Goal: Answer question/provide support

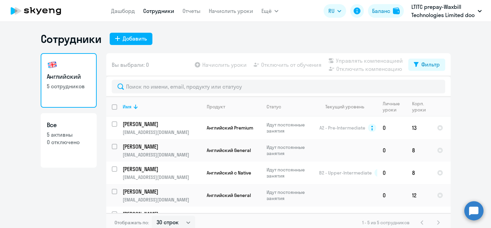
select select "30"
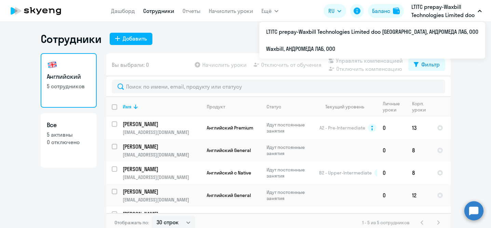
click at [474, 17] on p "LTITC prepay-Waxbill Technologies Limited doo [GEOGRAPHIC_DATA], АНДРОМЕДА ЛАБ,…" at bounding box center [443, 11] width 64 height 16
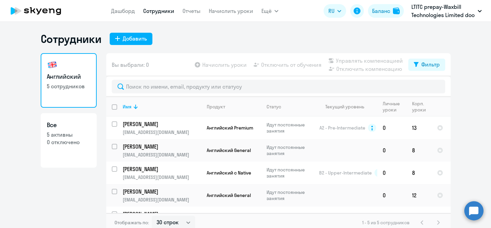
click at [479, 11] on icon "button" at bounding box center [479, 11] width 3 height 2
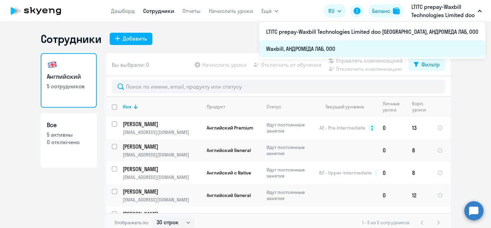
click at [449, 44] on li "Waxbill, АНДРОМЕДА ЛАБ, ООО" at bounding box center [372, 48] width 226 height 17
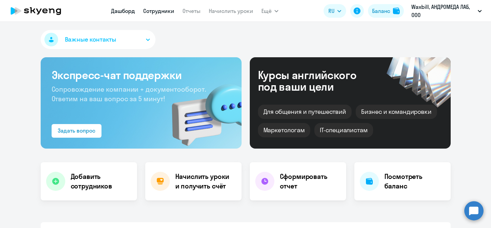
click at [169, 11] on link "Сотрудники" at bounding box center [158, 11] width 31 height 7
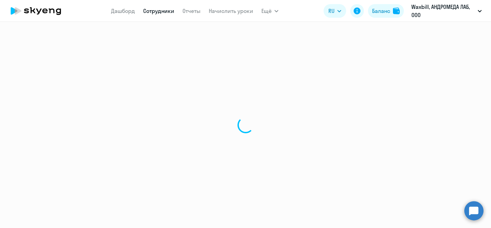
select select "30"
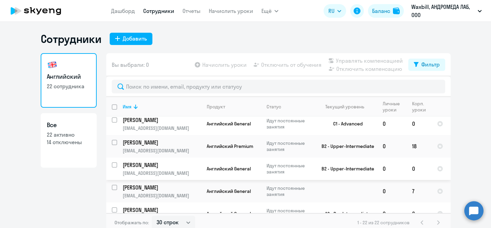
scroll to position [225, 0]
click at [475, 214] on circle at bounding box center [473, 211] width 19 height 19
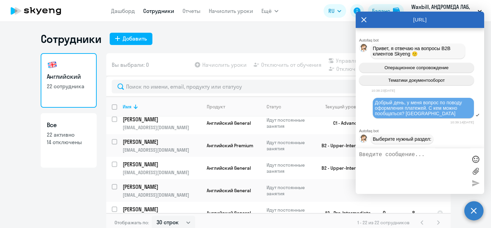
scroll to position [12856, 0]
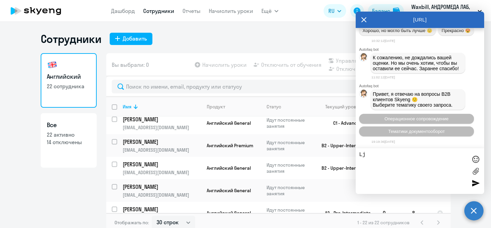
type textarea "L"
type textarea "Доброе утро, можно перевести [PERSON_NAME] на новый контракт. [GEOGRAPHIC_DATA]"
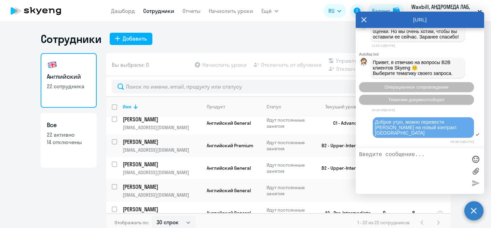
scroll to position [12945, 0]
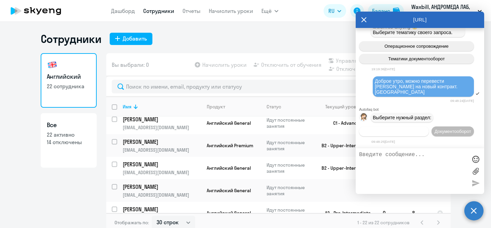
click at [429, 127] on button "Операционное сопровождение" at bounding box center [394, 132] width 70 height 10
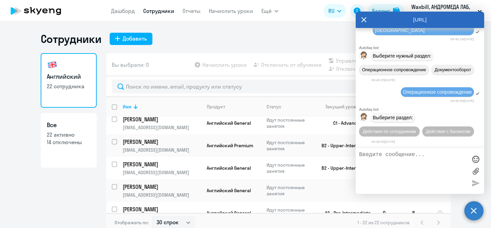
scroll to position [13009, 0]
click at [411, 134] on span "Действия по сотрудникам" at bounding box center [389, 131] width 53 height 5
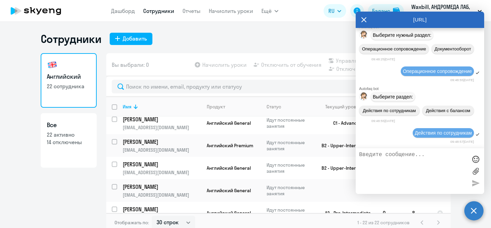
scroll to position [13100, 0]
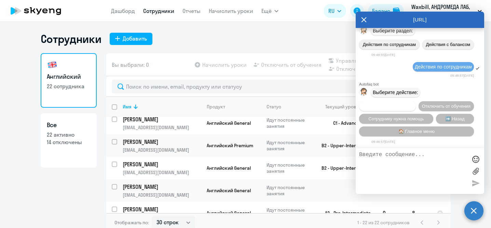
click at [405, 108] on button "Подключить к обучению" at bounding box center [387, 106] width 57 height 10
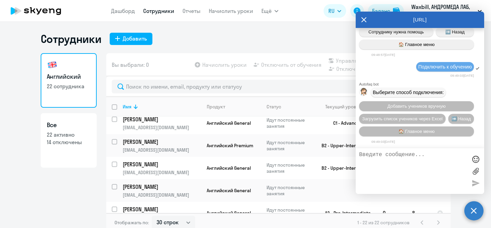
scroll to position [13190, 0]
click at [405, 108] on button "Добавить учеников вручную" at bounding box center [416, 106] width 115 height 10
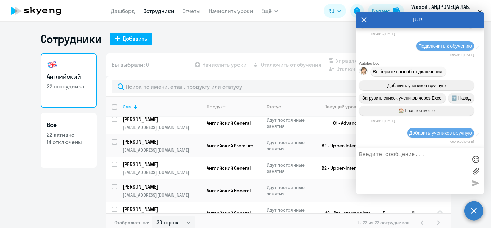
scroll to position [13521, 0]
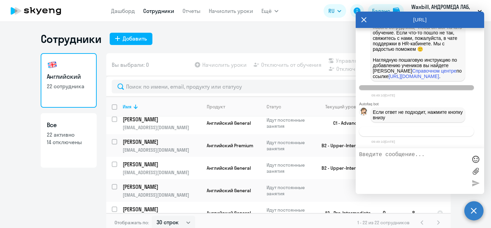
click at [421, 133] on span "Связаться с менеджером" at bounding box center [416, 131] width 52 height 5
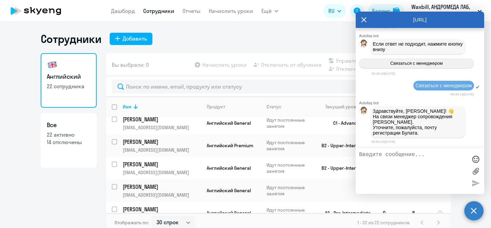
scroll to position [13593, 0]
click at [385, 157] on textarea at bounding box center [413, 171] width 108 height 39
click at [189, 170] on p "[EMAIL_ADDRESS][DOMAIN_NAME]" at bounding box center [162, 173] width 78 height 6
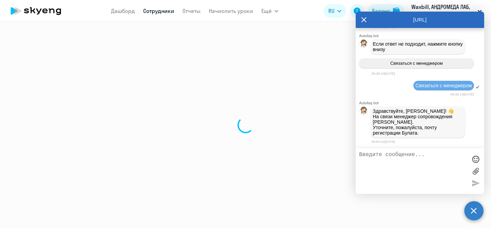
select select "english"
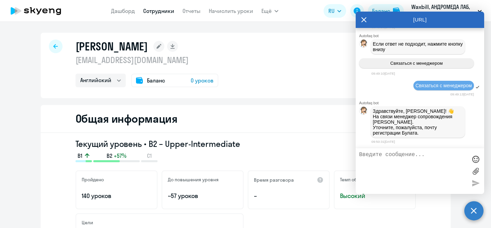
drag, startPoint x: 221, startPoint y: 61, endPoint x: 77, endPoint y: 63, distance: 144.1
click at [77, 63] on div "[PERSON_NAME] [EMAIL_ADDRESS][DOMAIN_NAME] Английский Баланс 0 уроков" at bounding box center [246, 66] width 410 height 66
copy p "[EMAIL_ADDRESS][DOMAIN_NAME]"
click at [387, 166] on textarea at bounding box center [413, 171] width 108 height 39
paste textarea "[EMAIL_ADDRESS][DOMAIN_NAME]"
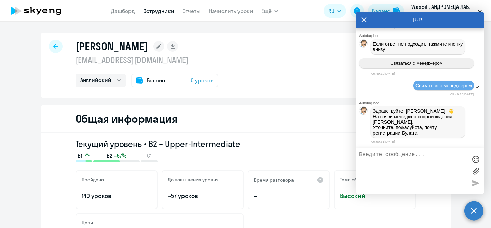
type textarea "[EMAIL_ADDRESS][DOMAIN_NAME]"
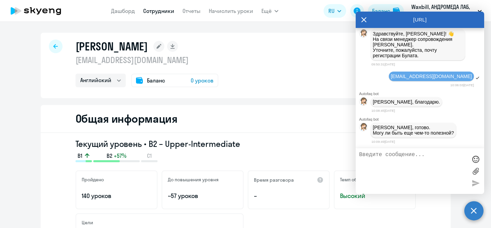
scroll to position [13674, 0]
click at [305, 57] on div "[PERSON_NAME] [EMAIL_ADDRESS][DOMAIN_NAME] Английский Баланс 0 уроков" at bounding box center [246, 66] width 410 height 66
click at [364, 19] on icon at bounding box center [363, 20] width 5 height 16
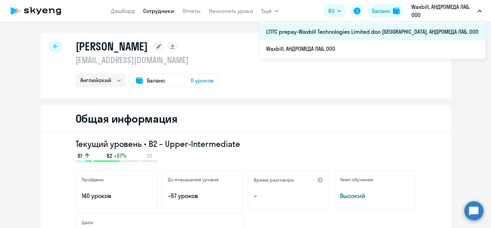
click at [431, 31] on li "LTITC prepay-Waxbill Technologies Limited doo [GEOGRAPHIC_DATA], АНДРОМЕДА ЛАБ,…" at bounding box center [372, 31] width 226 height 17
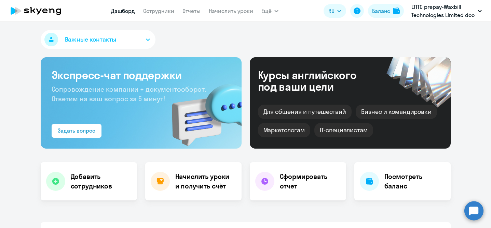
select select "30"
click at [160, 12] on link "Сотрудники" at bounding box center [158, 11] width 31 height 7
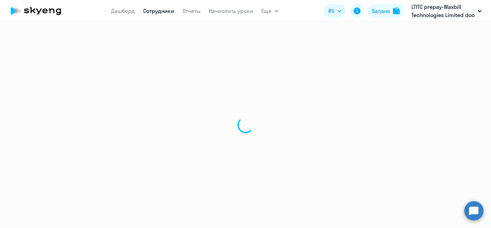
select select "30"
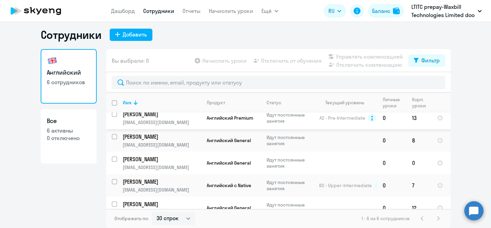
scroll to position [6, 0]
click at [473, 207] on circle at bounding box center [473, 211] width 19 height 19
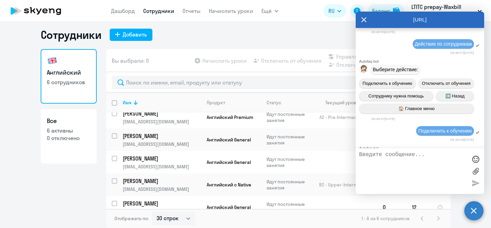
scroll to position [12320, 0]
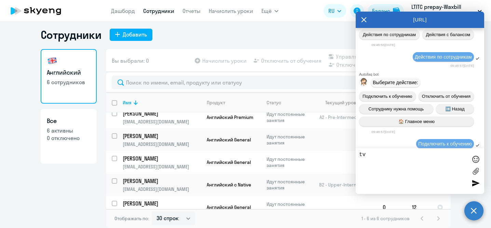
type textarea "t"
type textarea "к"
type textarea "ему надо начислить 8 уроков"
